Goal: Task Accomplishment & Management: Manage account settings

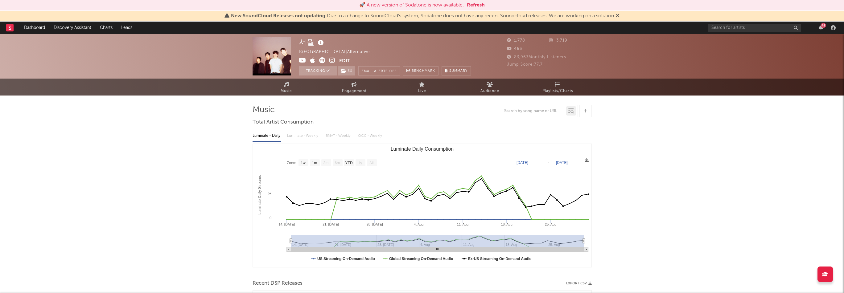
select select "1w"
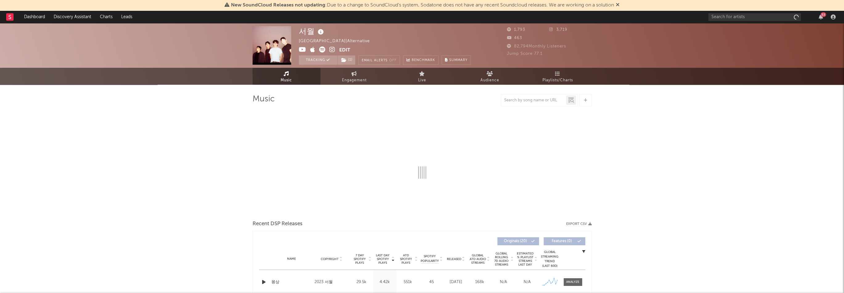
select select "1w"
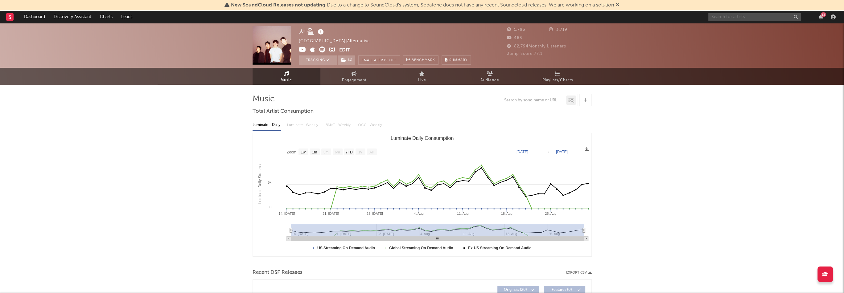
click at [749, 16] on input "text" at bounding box center [754, 17] width 93 height 8
type input "ㅗ"
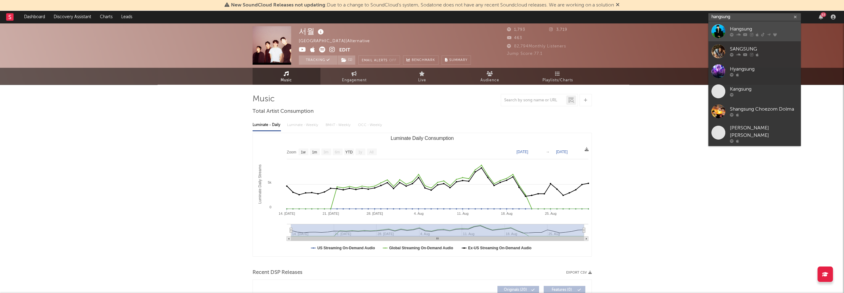
type input "hangsung"
click at [771, 28] on div "Hangsung" at bounding box center [764, 29] width 68 height 7
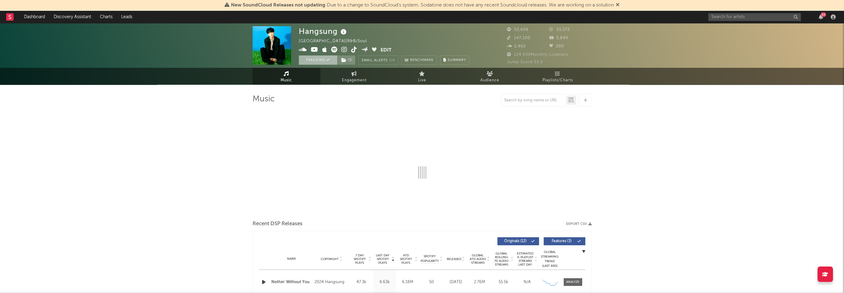
select select "6m"
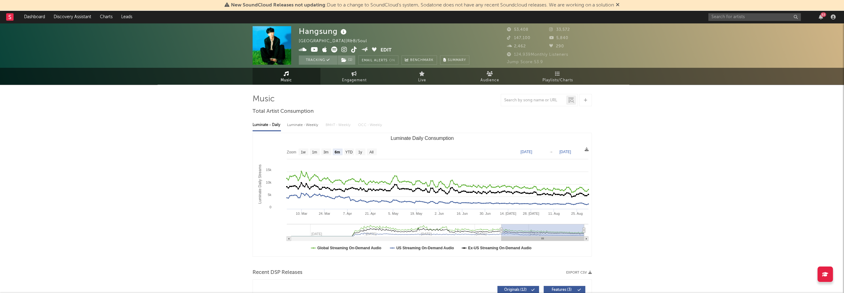
click at [345, 50] on icon at bounding box center [344, 50] width 6 height 6
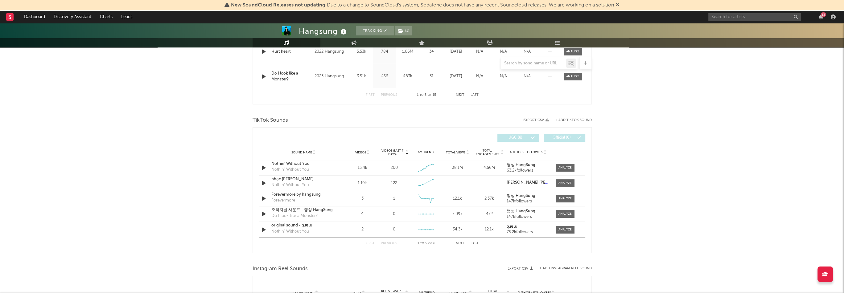
scroll to position [463, 0]
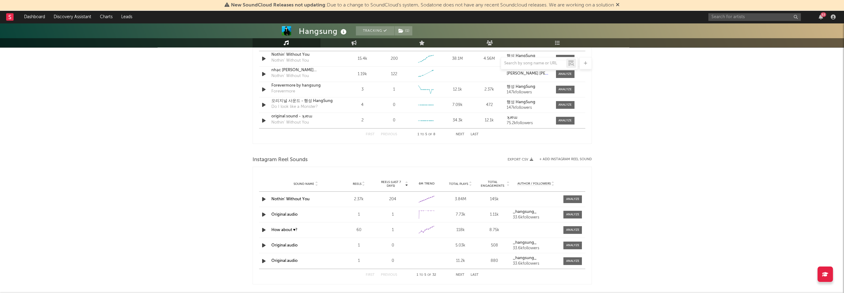
click at [572, 160] on button "+ Add Instagram Reel Sound" at bounding box center [565, 159] width 52 height 3
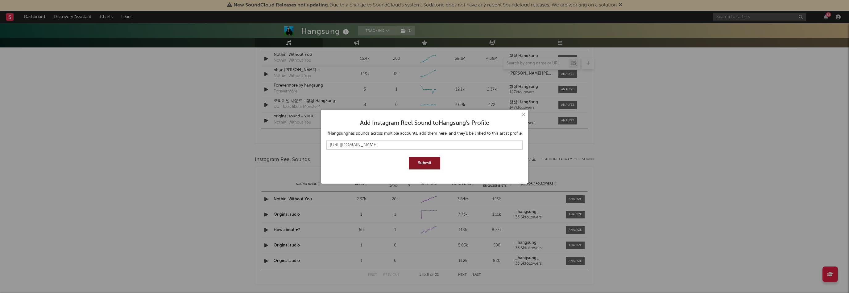
click at [434, 162] on button "Submit" at bounding box center [424, 163] width 31 height 12
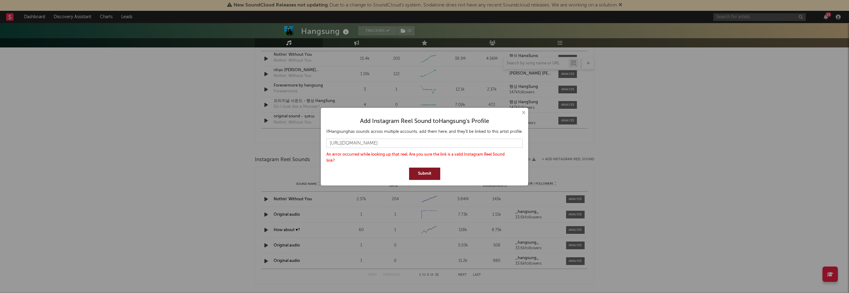
click at [425, 175] on button "Submit" at bounding box center [424, 174] width 31 height 12
click at [467, 144] on input "https://www.instagram.com/reels/audio/1779827309309192/" at bounding box center [424, 143] width 196 height 9
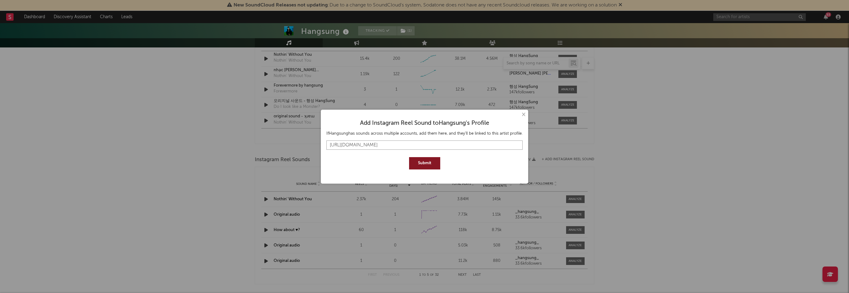
type input "https://www.instagram.com/reels/audio/1779827309309192"
click at [409, 157] on button "Submit" at bounding box center [424, 163] width 31 height 12
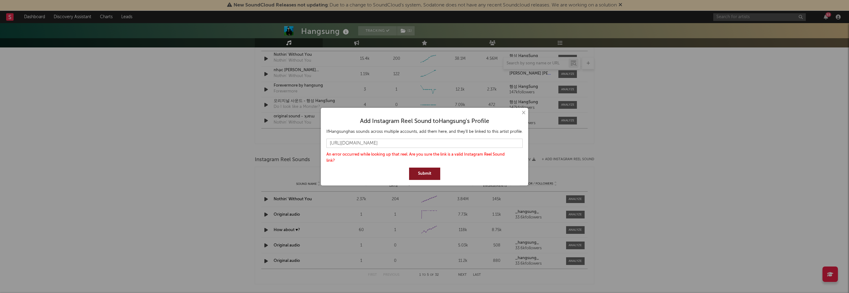
click at [523, 113] on button "×" at bounding box center [523, 112] width 7 height 7
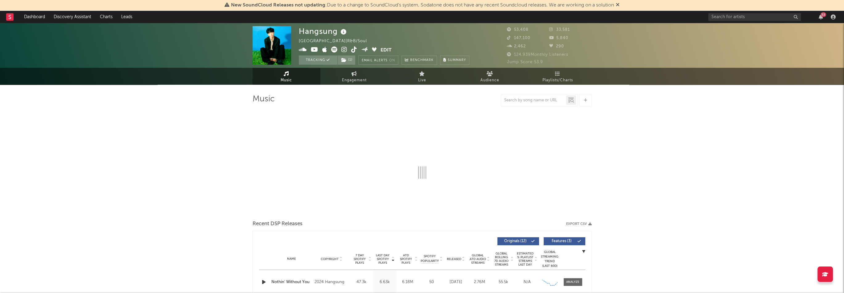
select select "6m"
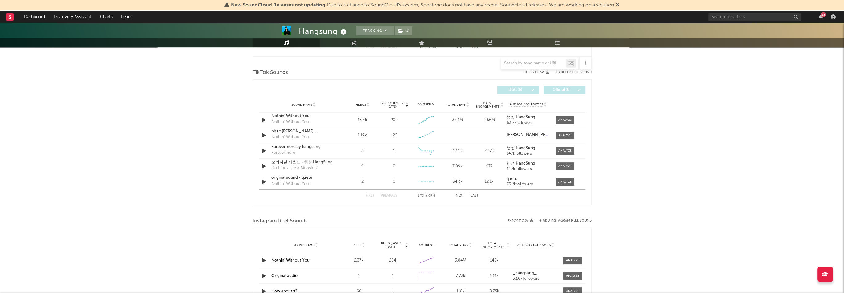
scroll to position [524, 0]
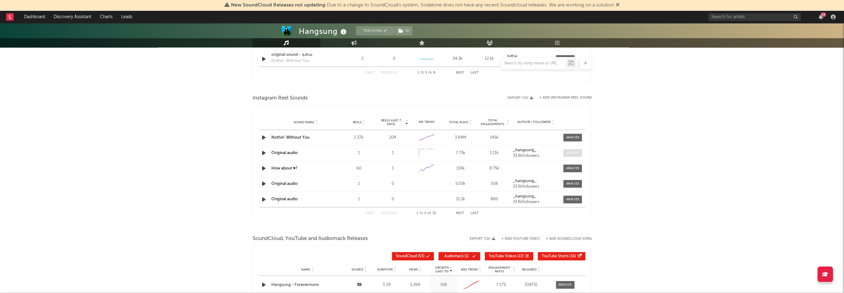
click at [578, 153] on div at bounding box center [572, 153] width 13 height 5
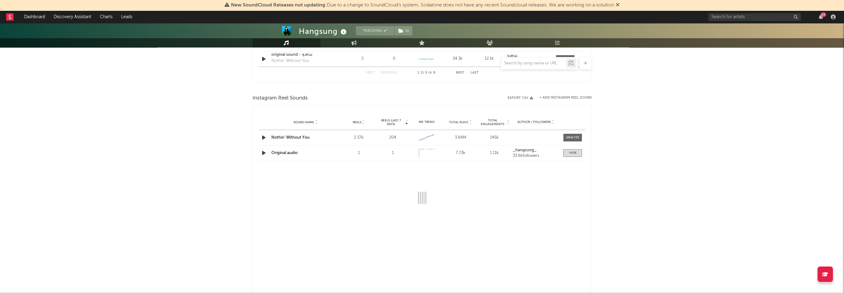
click at [287, 151] on link "Original audio" at bounding box center [284, 153] width 26 height 4
select select "1w"
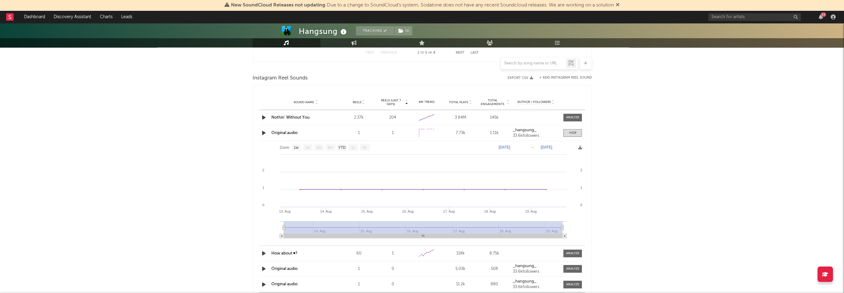
scroll to position [586, 0]
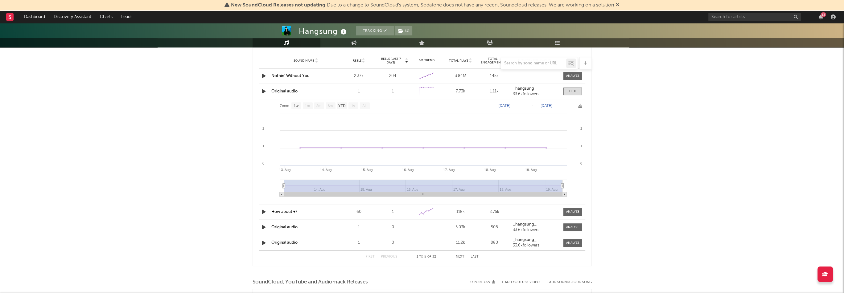
click at [288, 226] on link "Original audio" at bounding box center [284, 227] width 26 height 4
click at [289, 243] on link "Original audio" at bounding box center [284, 243] width 26 height 4
click at [459, 257] on button "Next" at bounding box center [460, 256] width 9 height 3
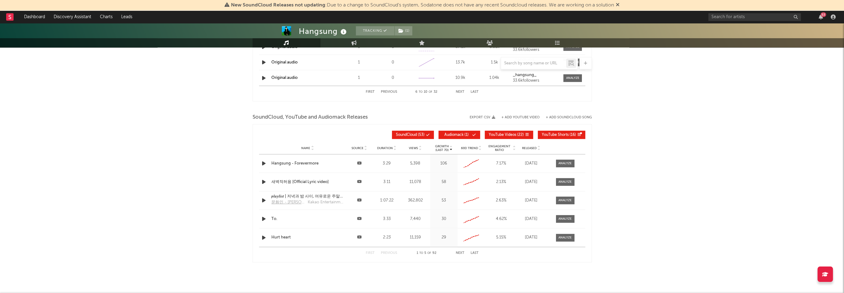
scroll to position [661, 0]
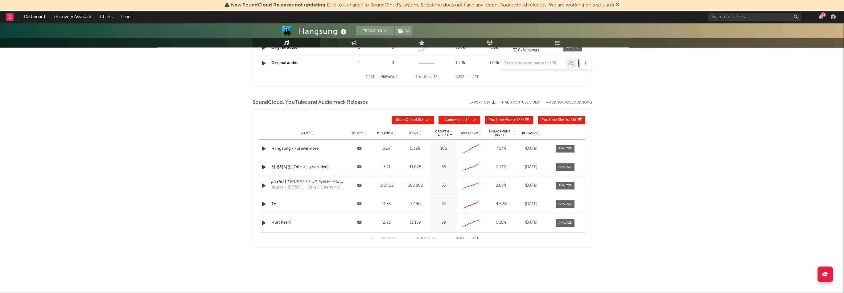
click at [458, 238] on button "Next" at bounding box center [460, 238] width 9 height 3
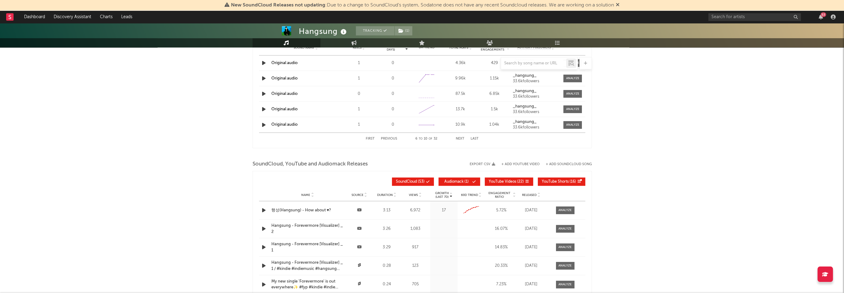
click at [460, 140] on div "First Previous 6 to 10 of 32 Next Last" at bounding box center [422, 139] width 113 height 12
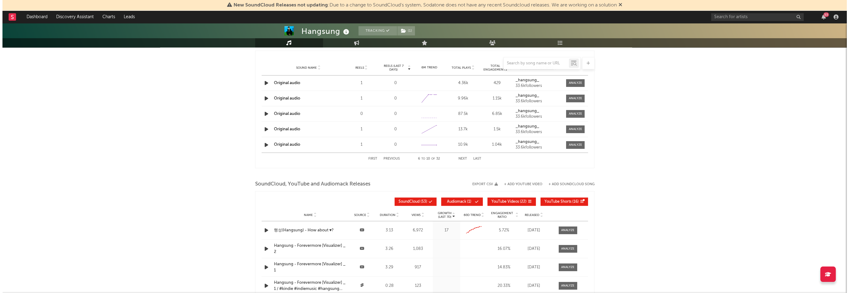
scroll to position [568, 0]
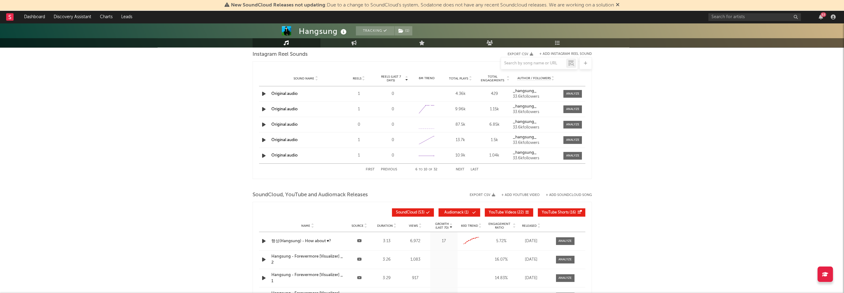
click at [460, 169] on button "Next" at bounding box center [460, 169] width 9 height 3
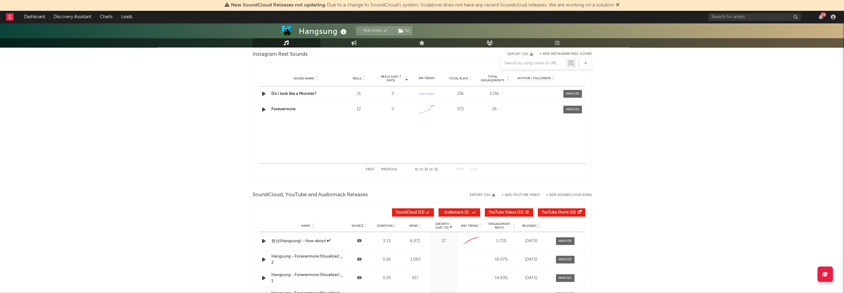
click at [394, 77] on span "Reels (last 7 days)" at bounding box center [391, 78] width 27 height 7
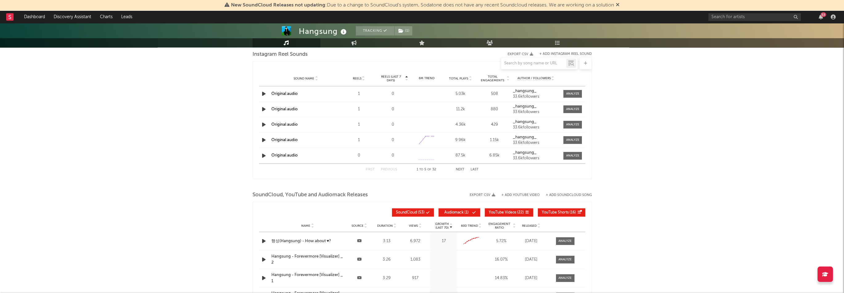
click at [353, 79] on span "Reels" at bounding box center [357, 79] width 9 height 4
click at [359, 77] on span "Reels" at bounding box center [357, 79] width 9 height 4
click at [429, 78] on div "6M Trend" at bounding box center [426, 78] width 31 height 5
click at [423, 78] on div "6M Trend" at bounding box center [426, 78] width 31 height 5
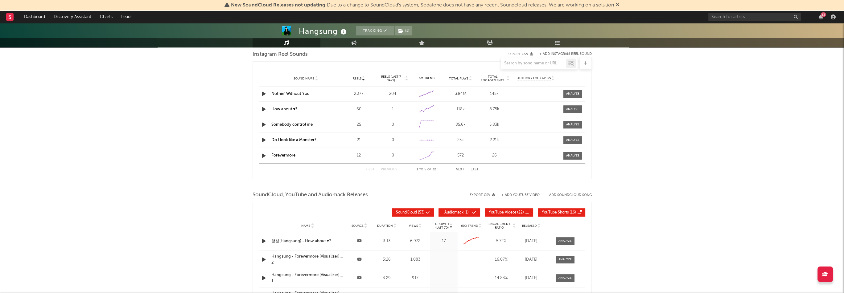
click at [453, 77] on span "Total Plays" at bounding box center [458, 79] width 19 height 4
select select "1w"
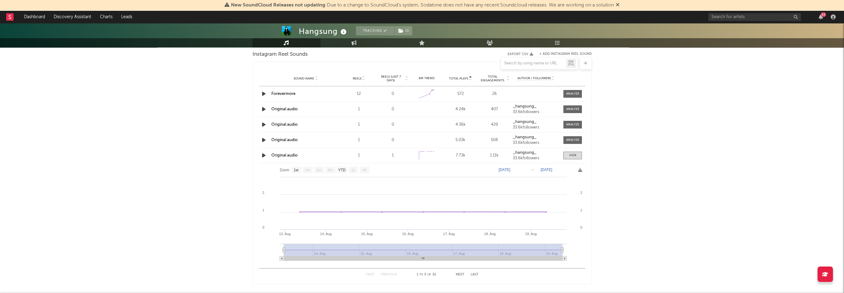
click at [465, 79] on span "Total Plays" at bounding box center [458, 79] width 19 height 4
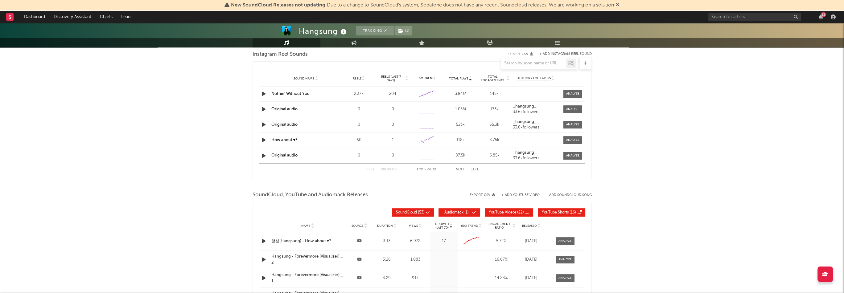
click at [461, 168] on button "Next" at bounding box center [460, 169] width 9 height 3
click at [294, 155] on link "Original audio" at bounding box center [284, 156] width 26 height 4
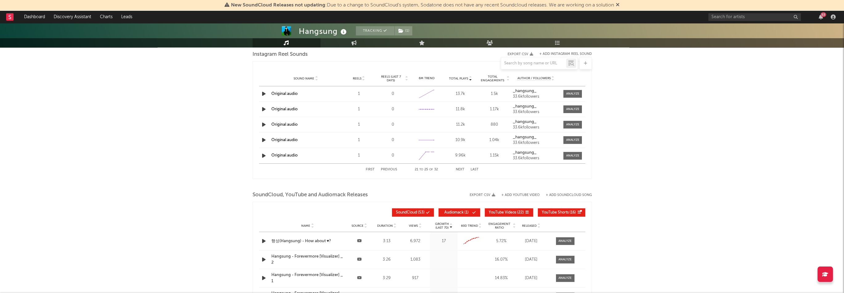
click at [294, 139] on link "Original audio" at bounding box center [284, 140] width 26 height 4
click at [287, 123] on link "Original audio" at bounding box center [284, 125] width 26 height 4
click at [561, 54] on button "+ Add Instagram Reel Sound" at bounding box center [565, 53] width 52 height 3
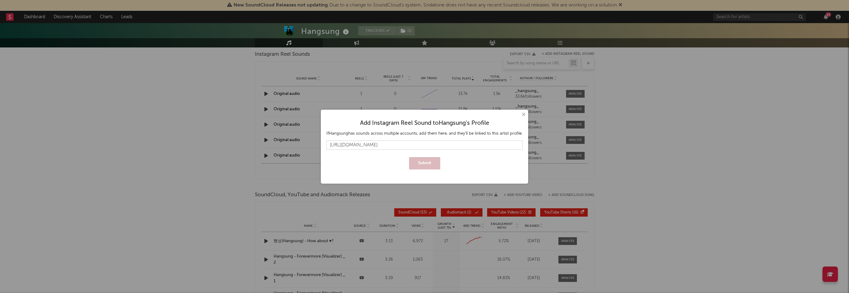
scroll to position [0, 1]
click at [429, 167] on button "Submit" at bounding box center [424, 163] width 31 height 12
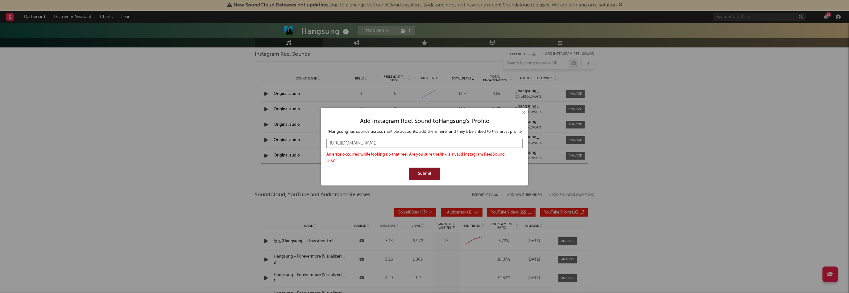
drag, startPoint x: 459, startPoint y: 142, endPoint x: 652, endPoint y: 139, distance: 193.4
click at [652, 139] on div "× Add Instagram Reel Sound to Hangsung 's Profile If Hangsung has sounds across…" at bounding box center [424, 146] width 849 height 293
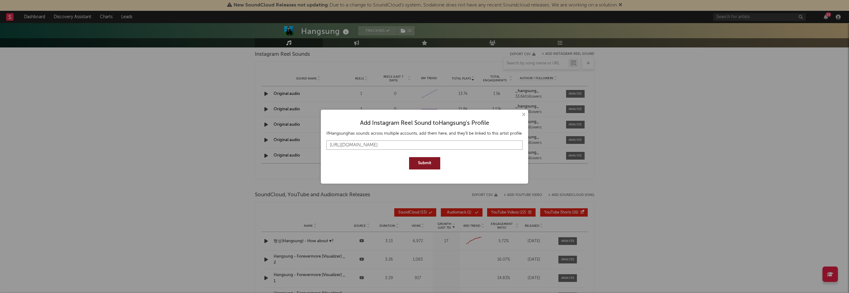
type input "https://www.instagram.com/reels/audio/1779827309309192"
click at [409, 157] on button "Submit" at bounding box center [424, 163] width 31 height 12
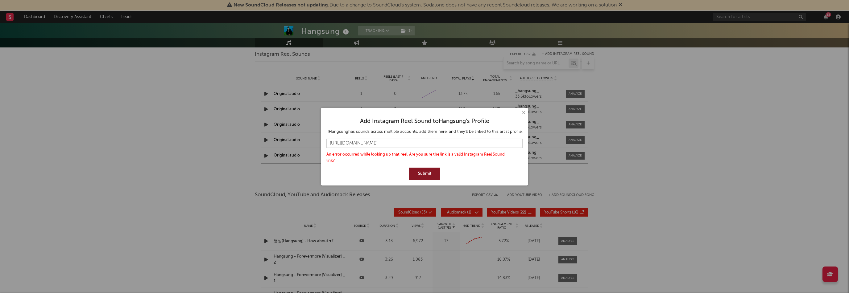
click at [525, 113] on button "×" at bounding box center [523, 112] width 7 height 7
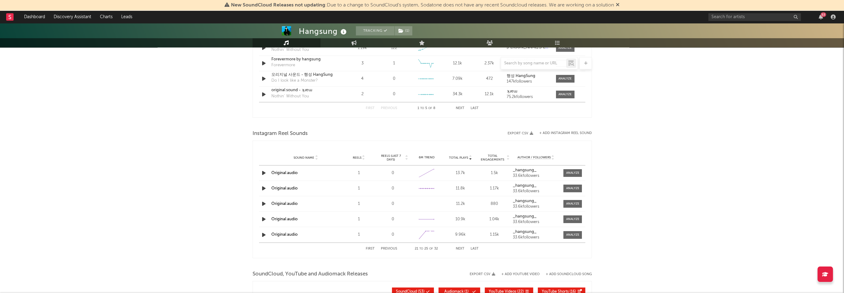
scroll to position [414, 0]
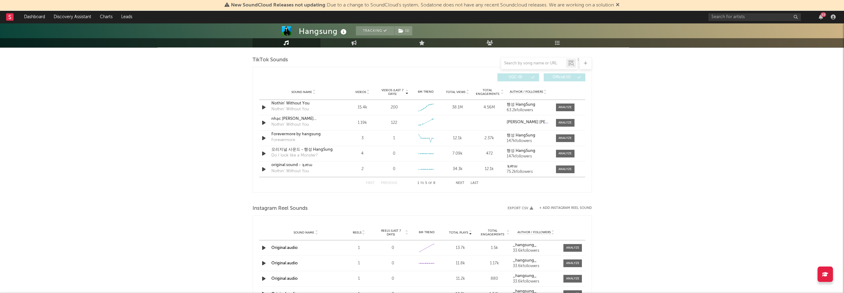
click at [400, 91] on span "Videos (last 7 days)" at bounding box center [392, 92] width 25 height 7
click at [462, 183] on button "Next" at bounding box center [460, 183] width 9 height 3
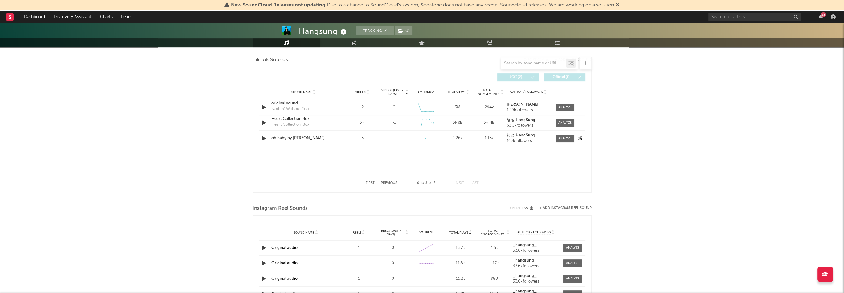
click at [555, 138] on div at bounding box center [564, 139] width 22 height 8
click at [564, 138] on div at bounding box center [565, 138] width 13 height 5
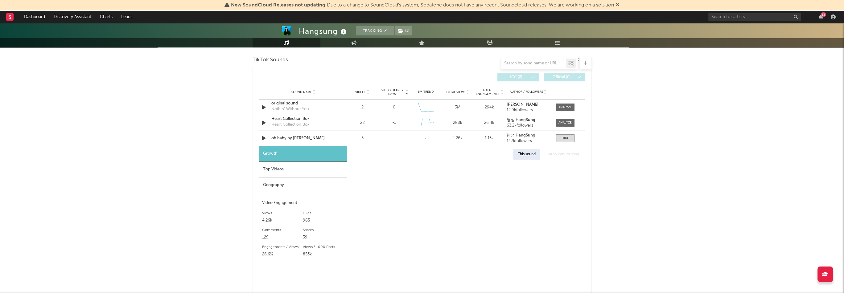
select select "1w"
click at [327, 169] on div "Top Videos" at bounding box center [303, 170] width 88 height 16
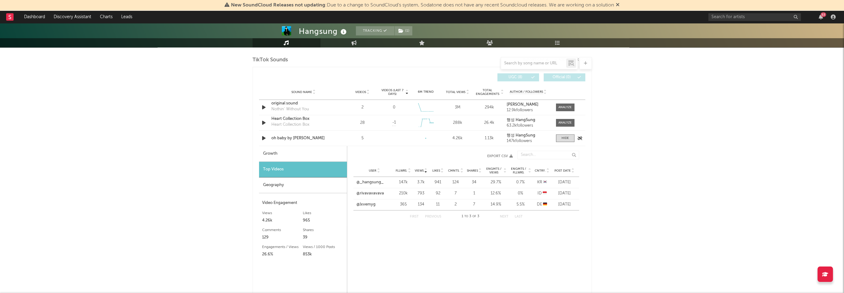
click at [308, 139] on div "oh baby by Hangsung" at bounding box center [303, 138] width 64 height 6
click at [285, 182] on div "Geography" at bounding box center [303, 186] width 88 height 16
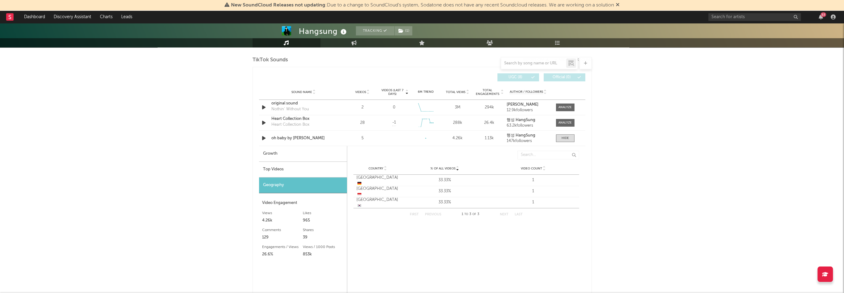
click at [284, 167] on div "Top Videos" at bounding box center [303, 170] width 88 height 16
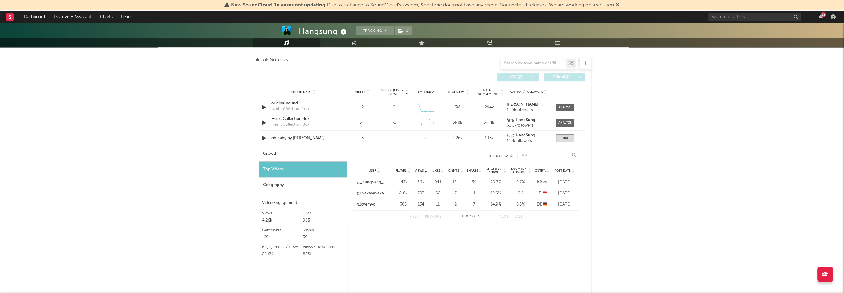
scroll to position [321, 0]
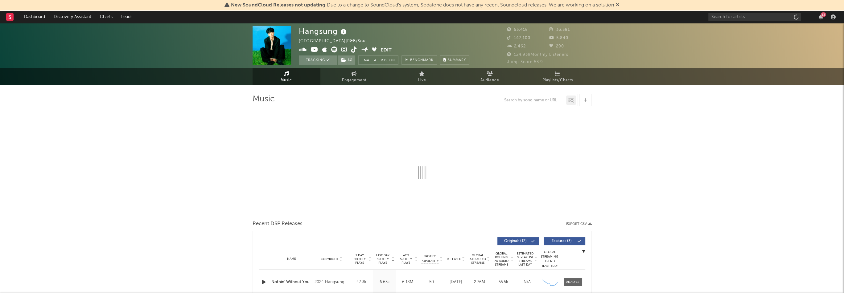
select select "6m"
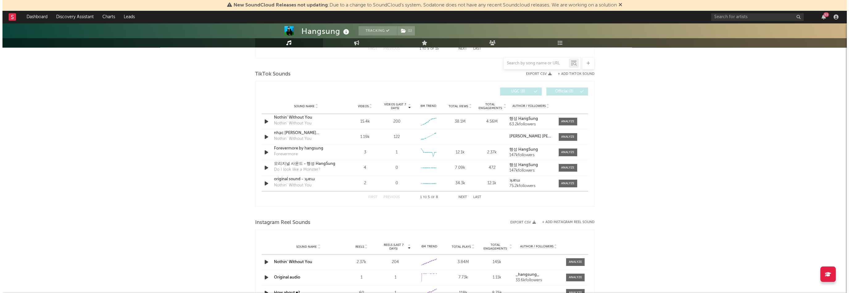
scroll to position [401, 0]
click at [558, 220] on button "+ Add Instagram Reel Sound" at bounding box center [565, 221] width 52 height 3
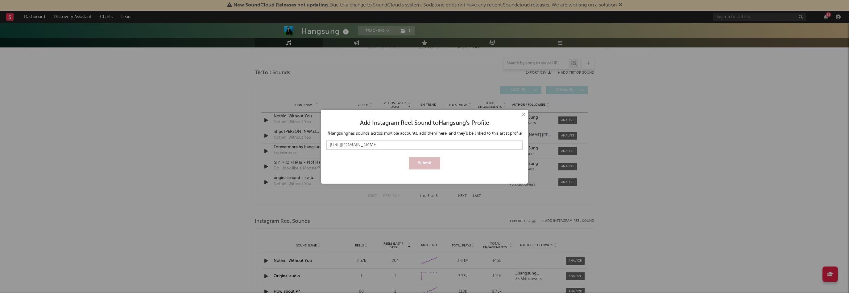
scroll to position [0, 1]
type input "https://www.instagram.com/reels/audio/1779827309309192?igsh=bDNjMG9pZHZweGM5"
click at [435, 165] on button "Submit" at bounding box center [424, 163] width 31 height 12
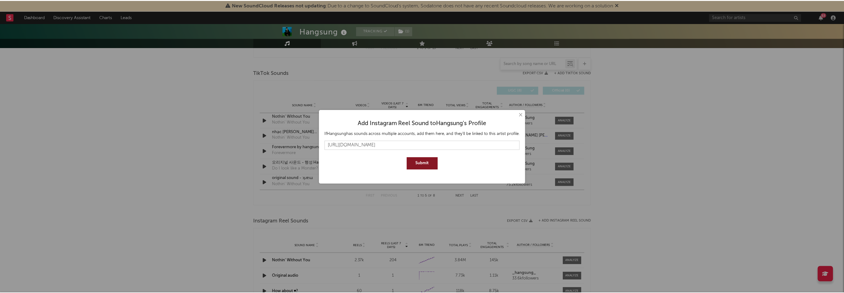
scroll to position [0, 0]
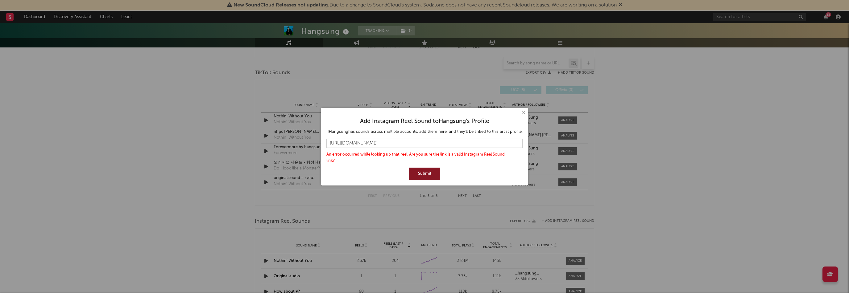
click at [436, 173] on button "Submit" at bounding box center [424, 174] width 31 height 12
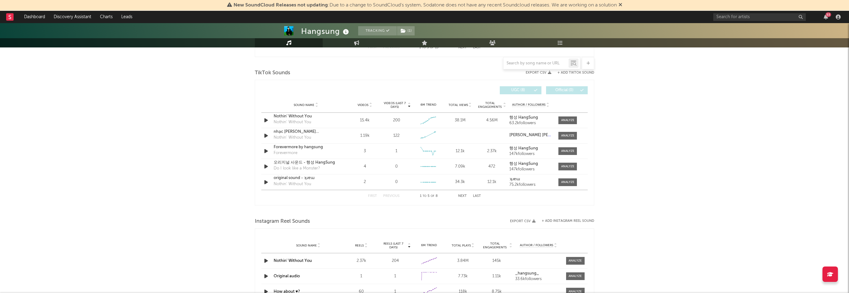
click at [184, 148] on div "× Add Instagram Reel Sound to Hangsung 's Profile If Hangsung has sounds across…" at bounding box center [424, 146] width 849 height 293
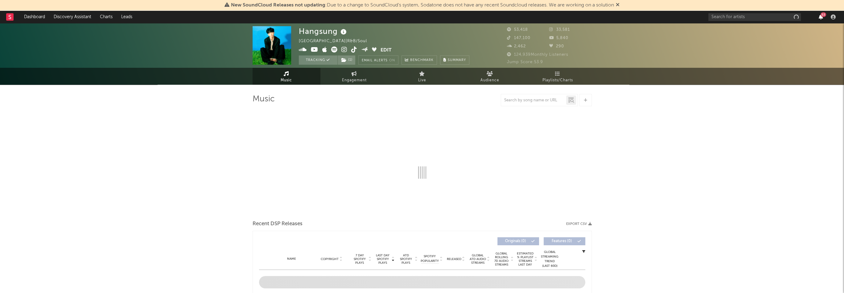
click at [822, 18] on icon "button" at bounding box center [821, 16] width 4 height 5
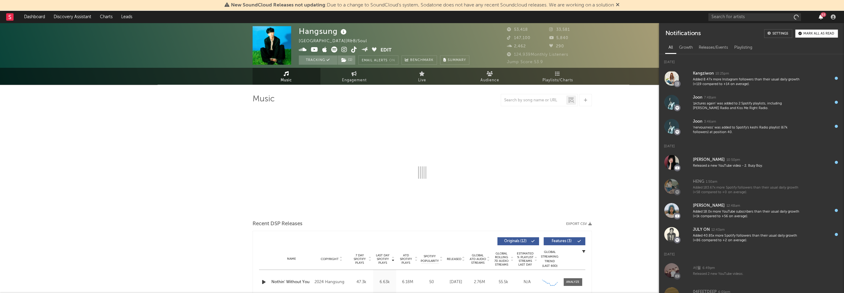
select select "6m"
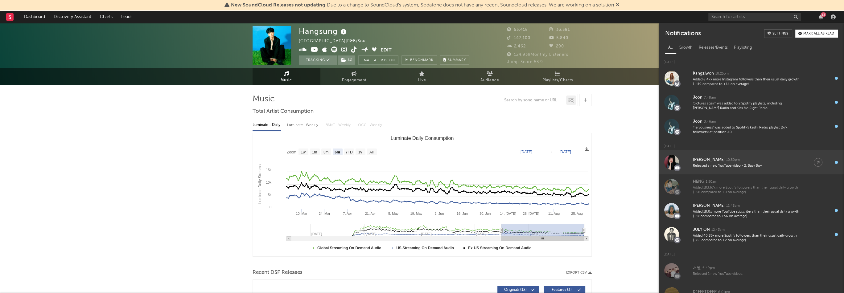
click at [771, 167] on div "Released a new YouTube video - 2. Busy Boy." at bounding box center [747, 166] width 109 height 5
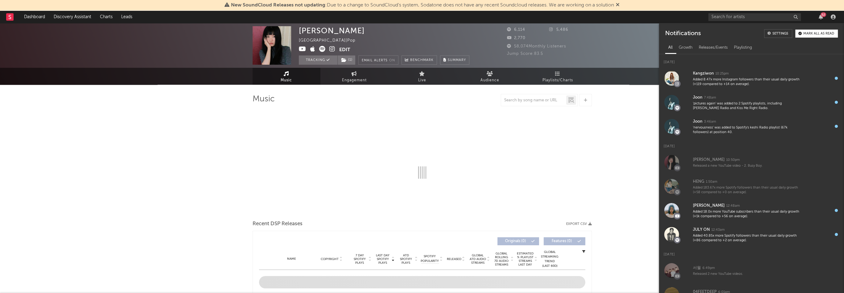
select select "6m"
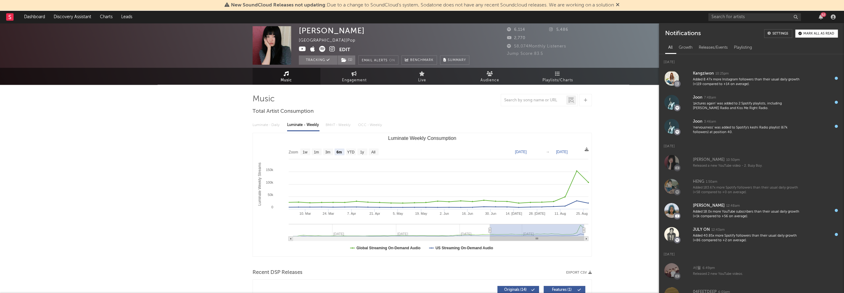
click at [303, 50] on icon at bounding box center [302, 49] width 7 height 6
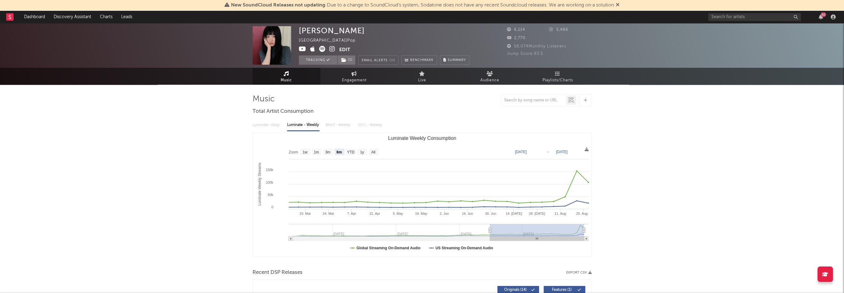
click at [324, 50] on icon at bounding box center [322, 49] width 6 height 6
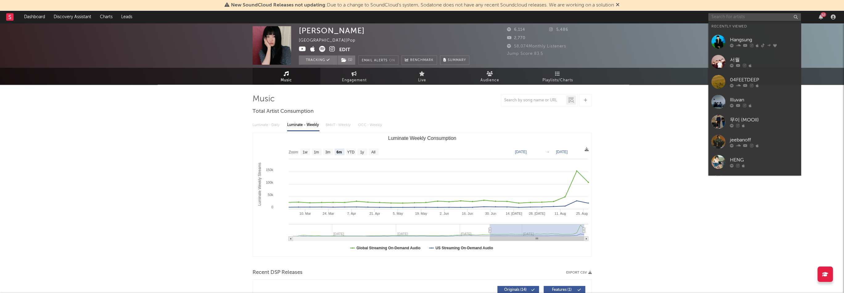
paste input "[URL][DOMAIN_NAME]"
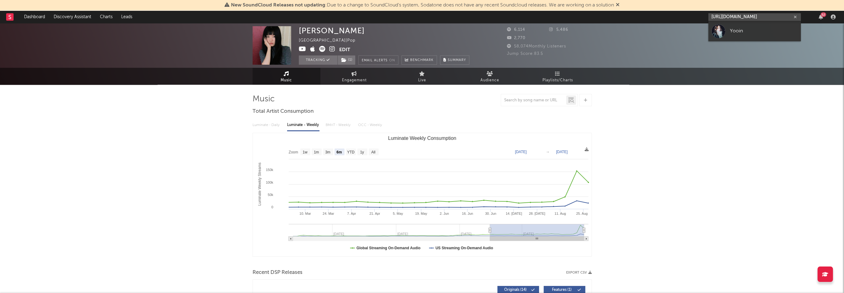
type input "[URL][DOMAIN_NAME]"
click at [735, 31] on div "Yooin" at bounding box center [764, 30] width 68 height 7
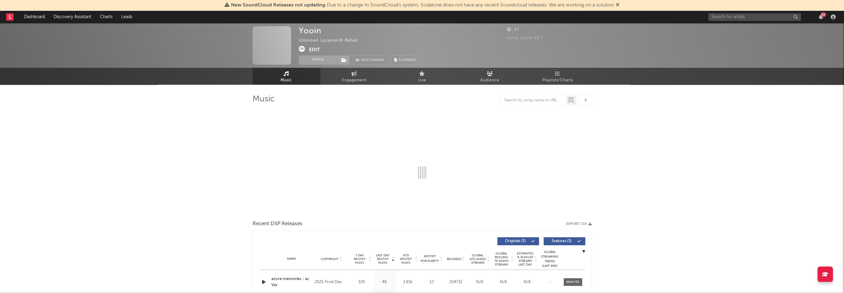
select select "1w"
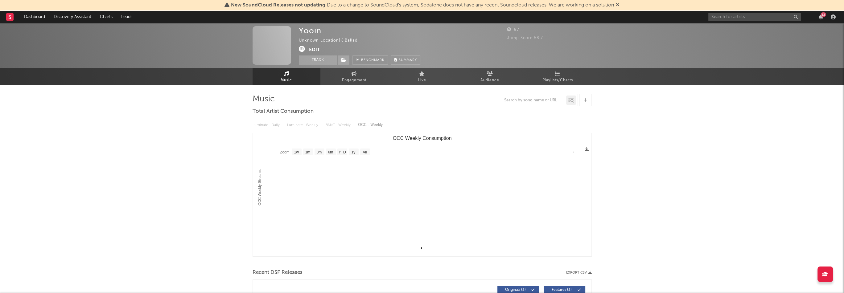
click at [315, 33] on div "Yooin" at bounding box center [310, 30] width 23 height 9
copy div "Yooin"
click at [312, 50] on button "Edit" at bounding box center [314, 50] width 11 height 8
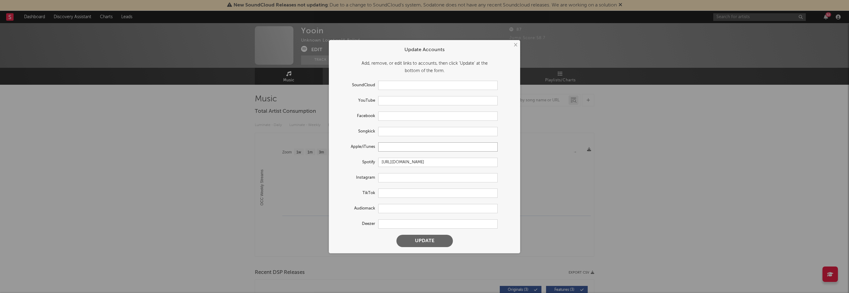
click at [393, 149] on input "text" at bounding box center [437, 146] width 119 height 9
paste input "[URL][DOMAIN_NAME]"
type input "[URL][DOMAIN_NAME]"
click at [437, 243] on button "Update" at bounding box center [424, 241] width 56 height 12
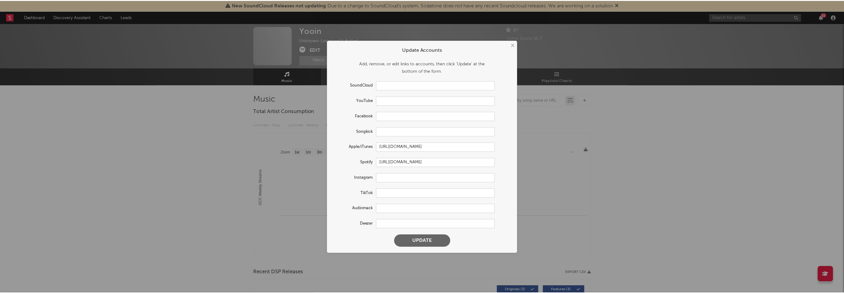
scroll to position [0, 0]
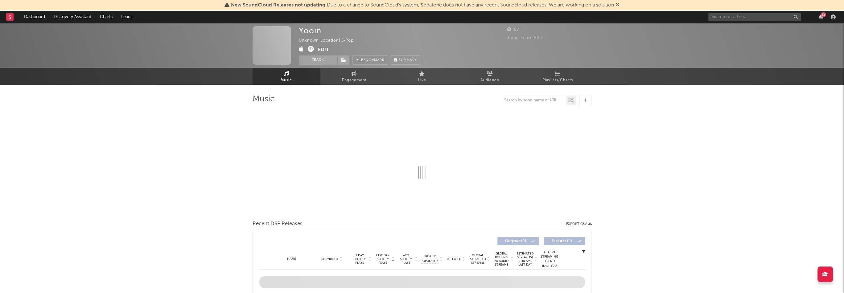
select select "1w"
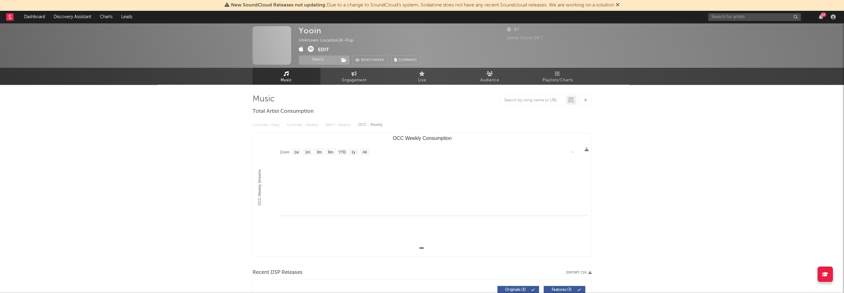
click at [313, 34] on div "Yooin" at bounding box center [310, 30] width 23 height 9
copy div "Yooin"
click at [321, 51] on button "Edit" at bounding box center [323, 50] width 11 height 8
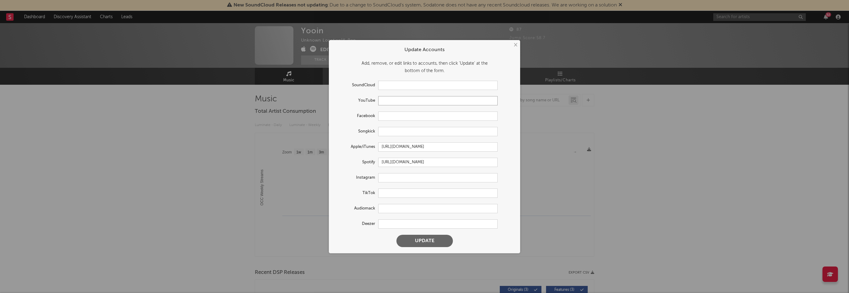
click at [395, 101] on input "text" at bounding box center [437, 100] width 119 height 9
paste input "[URL][DOMAIN_NAME]"
click at [436, 240] on button "Update" at bounding box center [424, 241] width 56 height 12
type input "[URL][DOMAIN_NAME]"
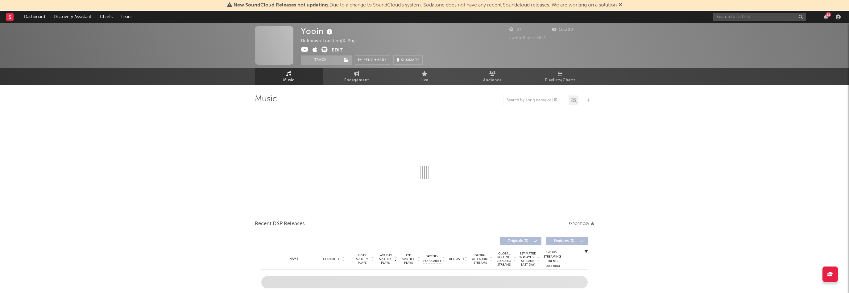
select select "1w"
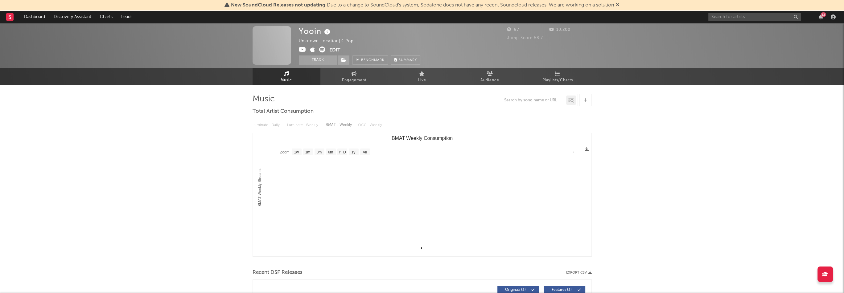
click at [335, 49] on button "Edit" at bounding box center [334, 51] width 11 height 8
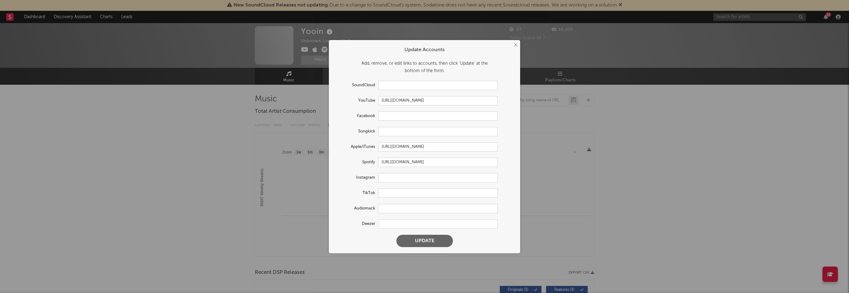
click at [400, 183] on form "Update Accounts Add, remove, or edit links to accounts, then click 'Update' at …" at bounding box center [424, 146] width 185 height 207
click at [402, 182] on input "text" at bounding box center [437, 177] width 119 height 9
paste input "[URL][DOMAIN_NAME]"
type input "[URL][DOMAIN_NAME]"
click at [439, 243] on button "Update" at bounding box center [424, 241] width 56 height 12
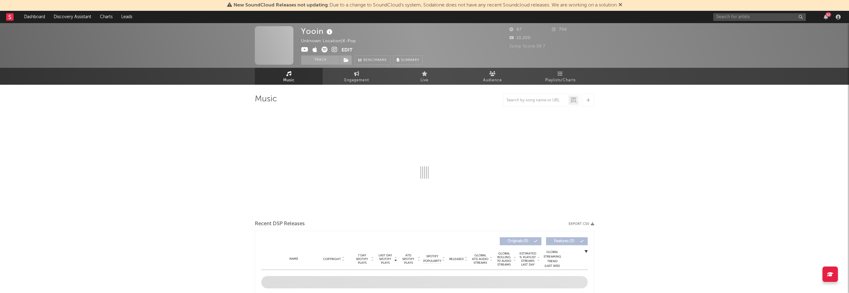
select select "1w"
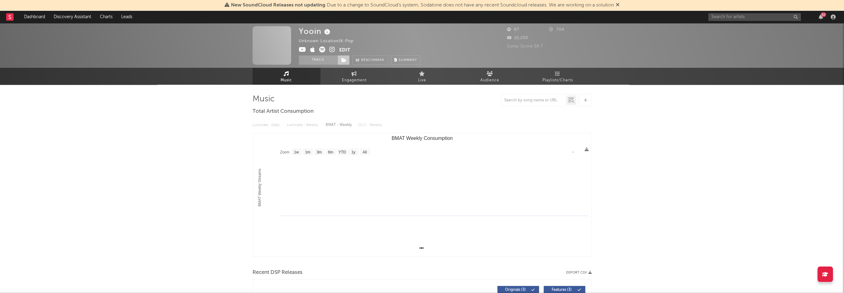
click at [344, 60] on icon at bounding box center [343, 60] width 5 height 4
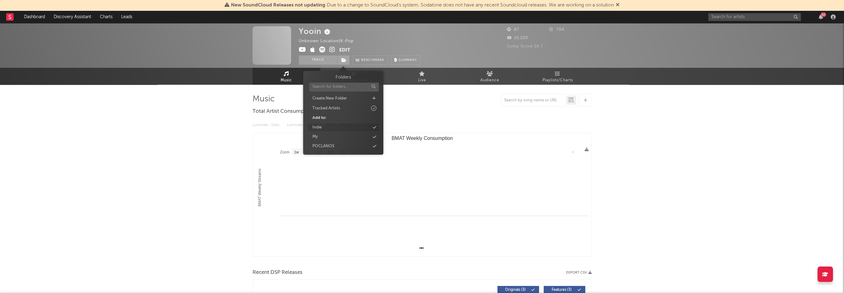
click at [344, 127] on div "Indie" at bounding box center [343, 128] width 71 height 8
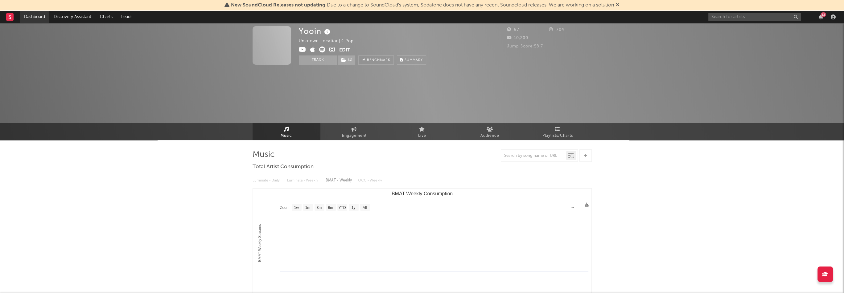
click at [39, 19] on link "Dashboard" at bounding box center [35, 17] width 30 height 12
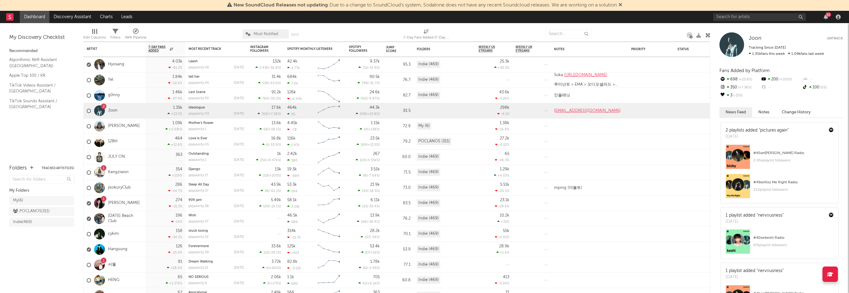
click at [827, 17] on div "52" at bounding box center [828, 14] width 6 height 5
